Goal: Find specific page/section: Find specific page/section

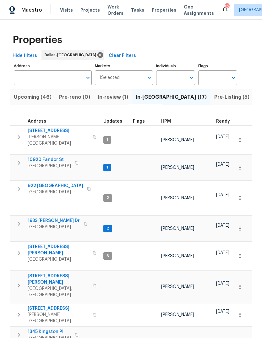
click at [174, 79] on input "Individuals" at bounding box center [171, 77] width 30 height 15
type input "alicia"
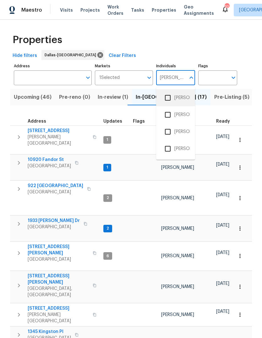
click at [182, 97] on li "[PERSON_NAME]" at bounding box center [175, 97] width 29 height 13
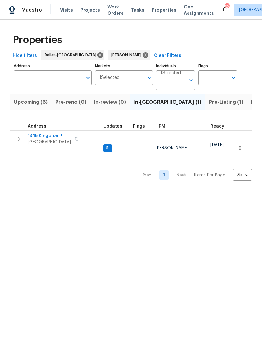
click at [251, 104] on span "Listed (38)" at bounding box center [264, 102] width 27 height 9
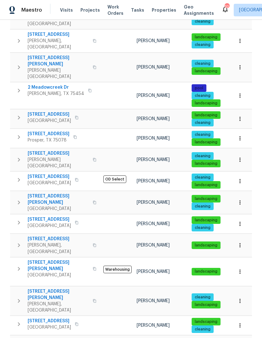
scroll to position [234, 0]
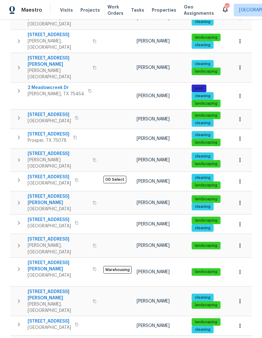
click at [42, 174] on span "811 Fawn Valley Dr" at bounding box center [49, 177] width 43 height 6
click at [240, 178] on icon "button" at bounding box center [240, 181] width 6 height 6
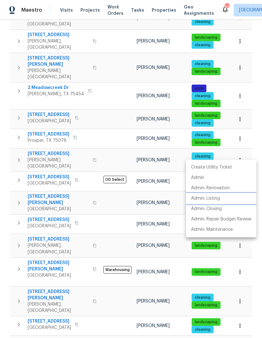
click at [215, 200] on p "Admin: Listing" at bounding box center [205, 198] width 29 height 7
click at [15, 192] on div at bounding box center [131, 169] width 262 height 338
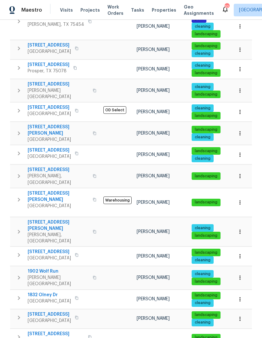
scroll to position [303, 0]
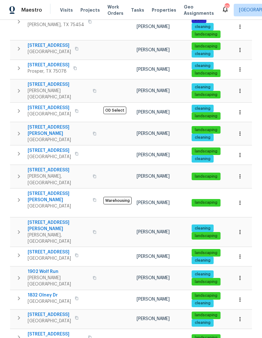
click at [46, 247] on td "321 Beacon Hill Dr Allen, TX 75013" at bounding box center [55, 255] width 91 height 16
click at [45, 247] on td "321 Beacon Hill Dr Allen, TX 75013" at bounding box center [55, 255] width 91 height 16
click at [45, 247] on td at bounding box center [177, 247] width 334 height 0
click at [48, 249] on span "321 Beacon Hill Dr" at bounding box center [49, 252] width 43 height 6
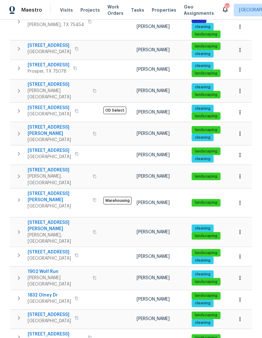
click at [44, 292] on span "1832 Olney Dr" at bounding box center [49, 295] width 43 height 6
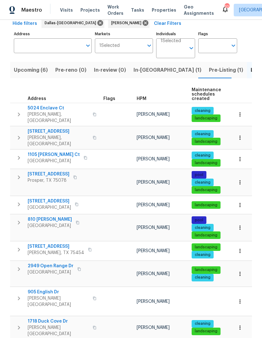
scroll to position [33, 0]
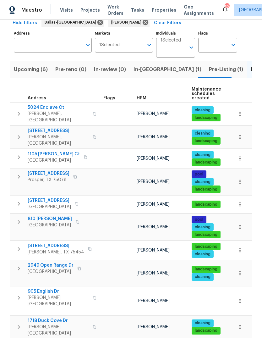
click at [41, 198] on span "1123 Elm Brook Ct" at bounding box center [49, 201] width 43 height 6
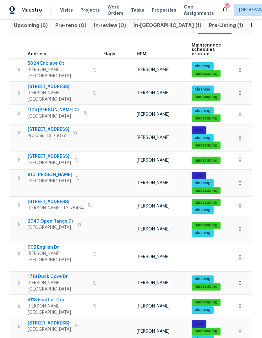
scroll to position [76, 0]
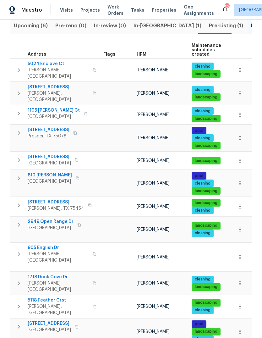
click at [40, 172] on span "810 Patricia Dr" at bounding box center [50, 175] width 44 height 6
click at [244, 176] on button "button" at bounding box center [240, 183] width 14 height 14
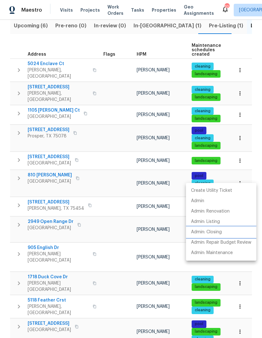
click at [222, 232] on p "Admin: Closing" at bounding box center [206, 232] width 31 height 7
click at [119, 299] on div at bounding box center [131, 169] width 262 height 338
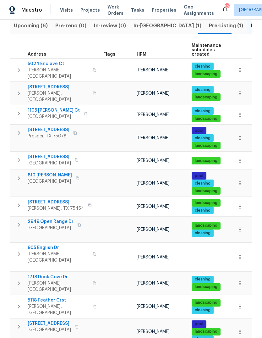
click at [47, 321] on span "8 Woodmoor Cir" at bounding box center [49, 324] width 43 height 6
click at [241, 329] on icon "button" at bounding box center [240, 332] width 6 height 6
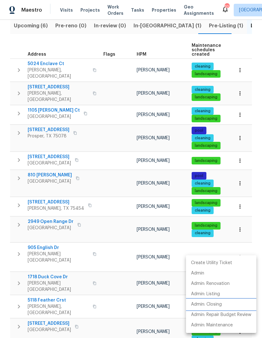
click at [219, 306] on p "Admin: Closing" at bounding box center [206, 304] width 31 height 7
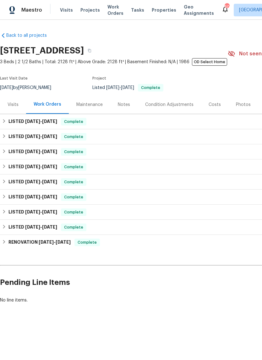
click at [15, 104] on div "Visits" at bounding box center [13, 105] width 11 height 6
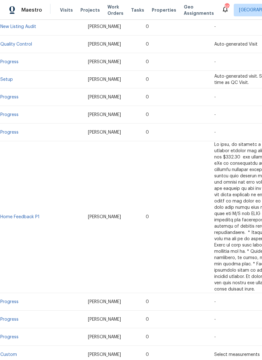
scroll to position [463, 0]
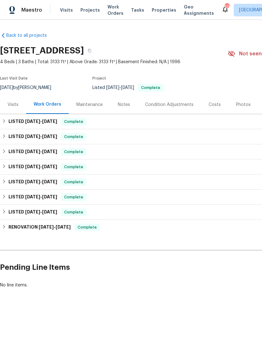
click at [13, 103] on div "Visits" at bounding box center [13, 105] width 11 height 6
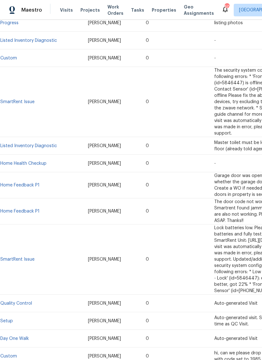
scroll to position [203, 0]
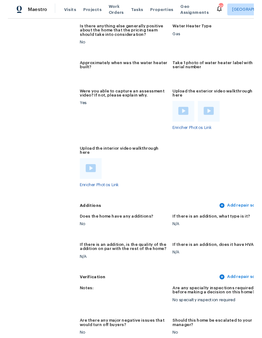
scroll to position [1228, 0]
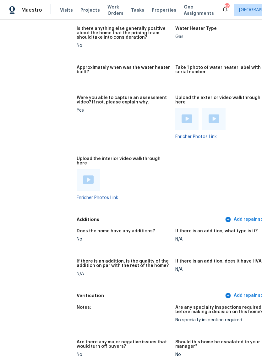
click at [83, 176] on img at bounding box center [88, 180] width 11 height 8
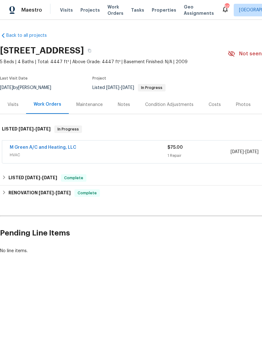
click at [15, 103] on div "Visits" at bounding box center [13, 105] width 11 height 6
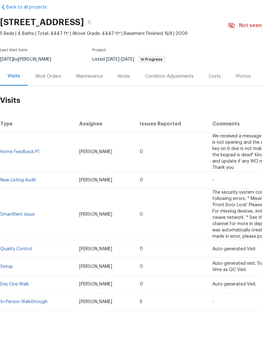
scroll to position [15, 0]
click at [39, 322] on link "In-Person Walkthrough" at bounding box center [23, 324] width 47 height 4
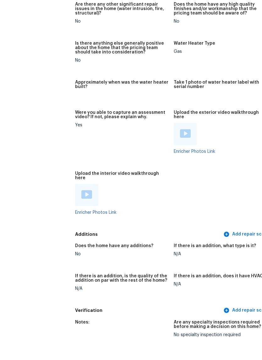
scroll to position [1164, 0]
click at [81, 213] on img at bounding box center [86, 217] width 11 height 8
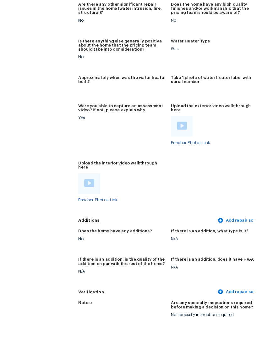
scroll to position [22, 0]
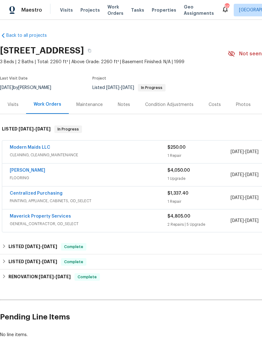
click at [13, 109] on div "Visits" at bounding box center [13, 104] width 26 height 19
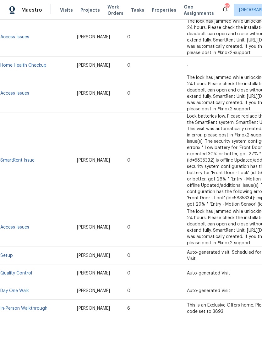
scroll to position [436, 0]
click at [37, 311] on link "In-Person Walkthrough" at bounding box center [23, 308] width 47 height 4
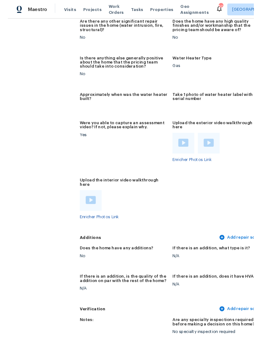
scroll to position [1168, 0]
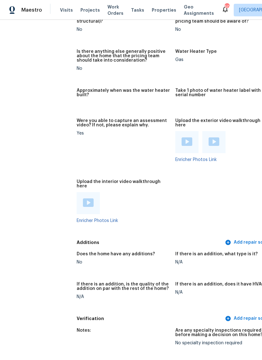
click at [83, 199] on img at bounding box center [88, 203] width 11 height 8
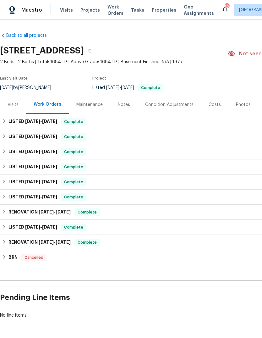
scroll to position [0, 22]
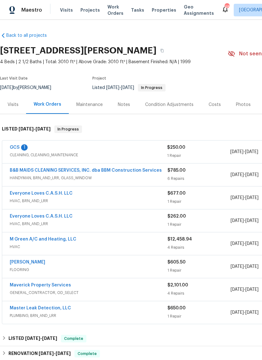
click at [12, 109] on div "Visits" at bounding box center [13, 104] width 26 height 19
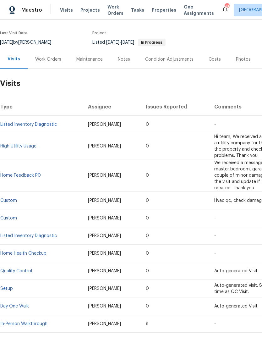
scroll to position [45, 0]
click at [37, 323] on link "In-Person Walkthrough" at bounding box center [23, 324] width 47 height 4
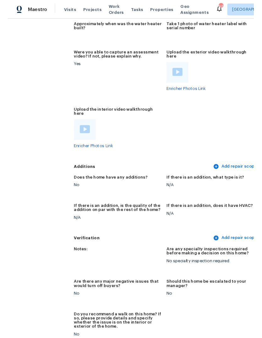
scroll to position [1550, 6]
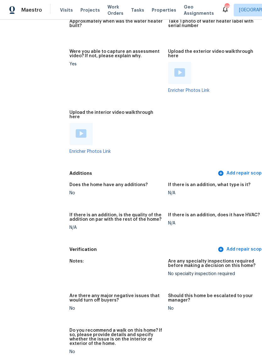
click at [76, 129] on img at bounding box center [81, 133] width 11 height 8
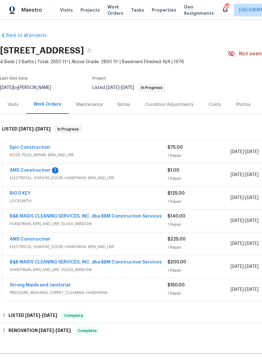
click at [18, 107] on div "Visits" at bounding box center [13, 105] width 11 height 6
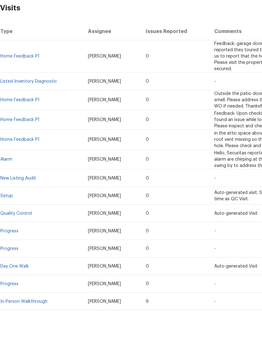
scroll to position [98, 0]
click at [34, 322] on link "In-Person Walkthrough" at bounding box center [23, 324] width 47 height 4
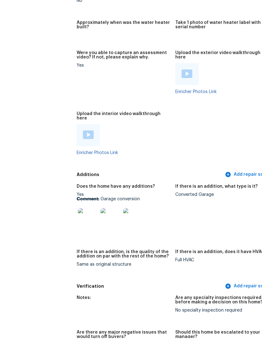
scroll to position [1408, 0]
click at [83, 153] on img at bounding box center [88, 157] width 11 height 8
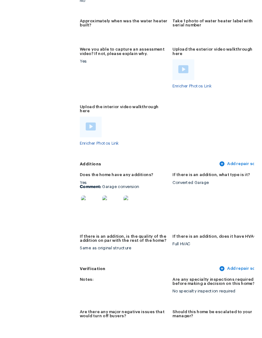
scroll to position [22, 0]
